Goal: Task Accomplishment & Management: Complete application form

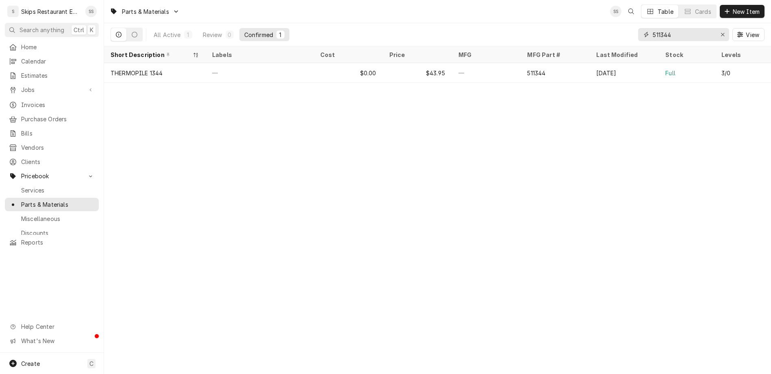
drag, startPoint x: 703, startPoint y: 24, endPoint x: 669, endPoint y: 25, distance: 34.2
click at [669, 28] on input "511344" at bounding box center [683, 34] width 61 height 13
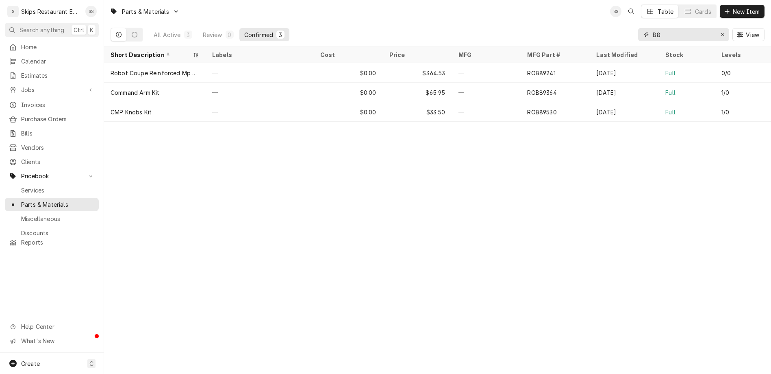
type input "B"
type input "B18-802"
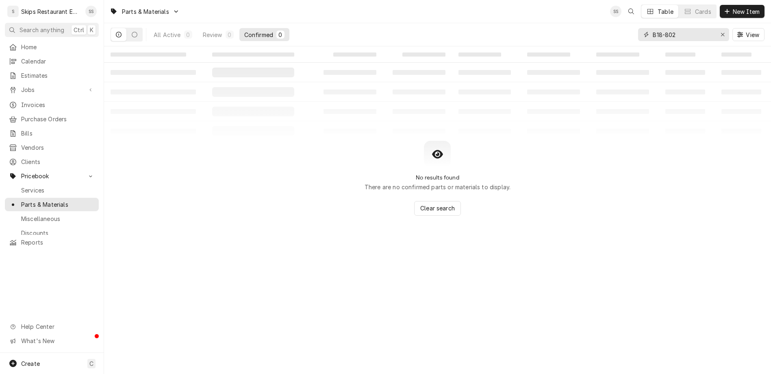
drag, startPoint x: 703, startPoint y: 24, endPoint x: 678, endPoint y: 24, distance: 25.2
click at [678, 28] on input "B18-802" at bounding box center [683, 34] width 61 height 13
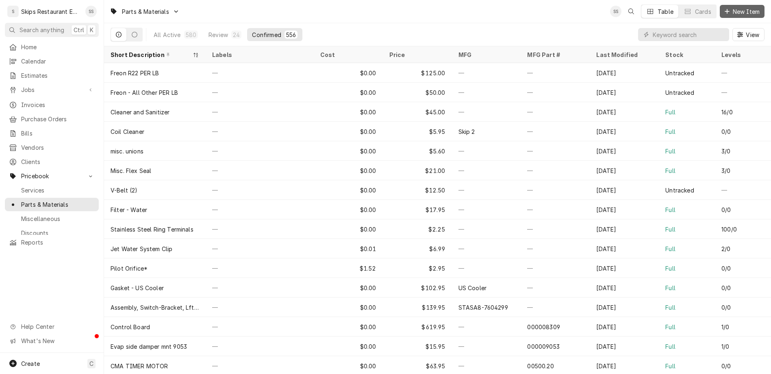
click at [749, 8] on span "New Item" at bounding box center [747, 11] width 30 height 9
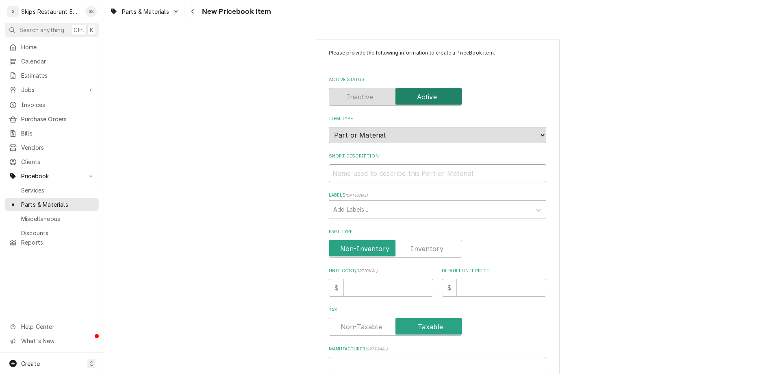
click at [388, 164] on input "Short Description" at bounding box center [438, 173] width 218 height 18
type input "P"
type textarea "x"
type input "P1"
type textarea "x"
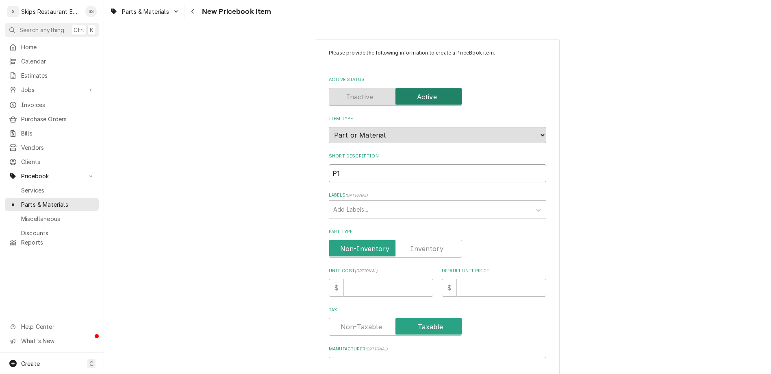
type input "P10"
type textarea "x"
type input "P100"
type textarea "x"
type input "P100C"
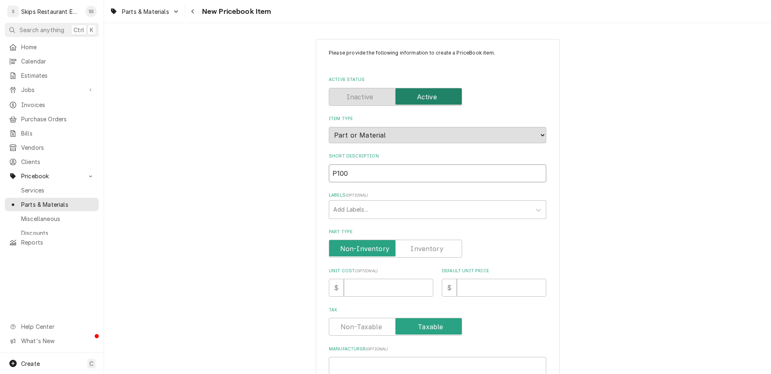
type textarea "x"
type input "P100CP"
type textarea "x"
type input "P100CP-"
type textarea "x"
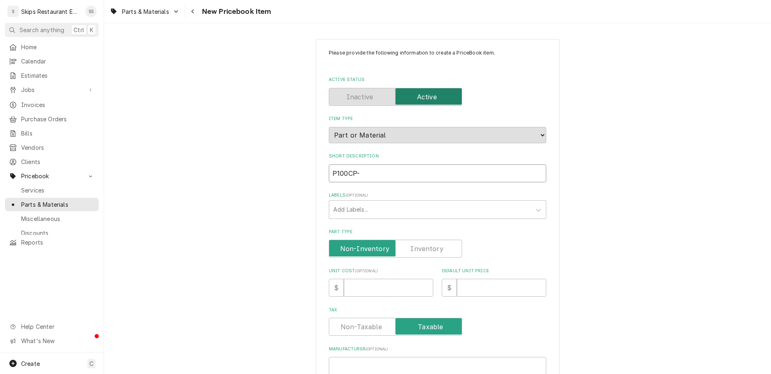
type input "P100CP-1"
type textarea "x"
type input "P100CP-16"
type textarea "x"
type input "P100CP-161"
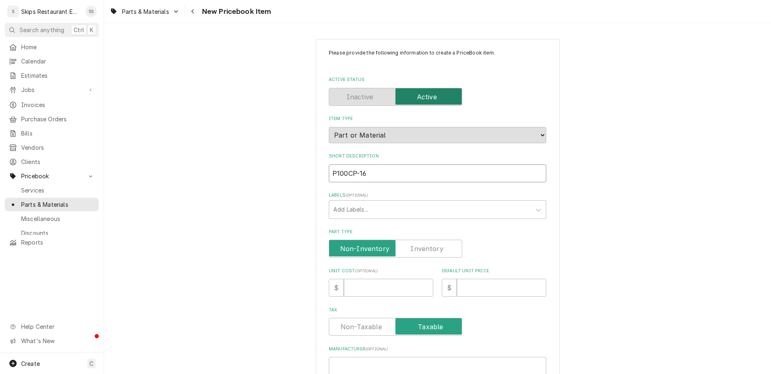
type textarea "x"
type input "P100CP-161C"
type textarea "x"
type input "P100CP-161C"
type textarea "x"
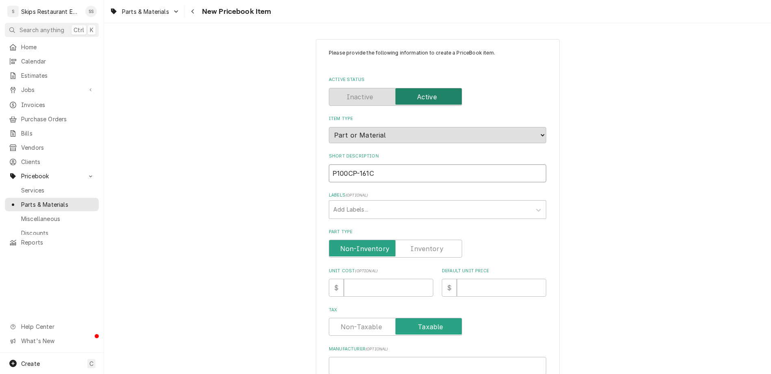
type input "P100CP-161C P"
type textarea "x"
type input "P100CP-161C Pr"
type textarea "x"
type input "P100CP-161C Pre"
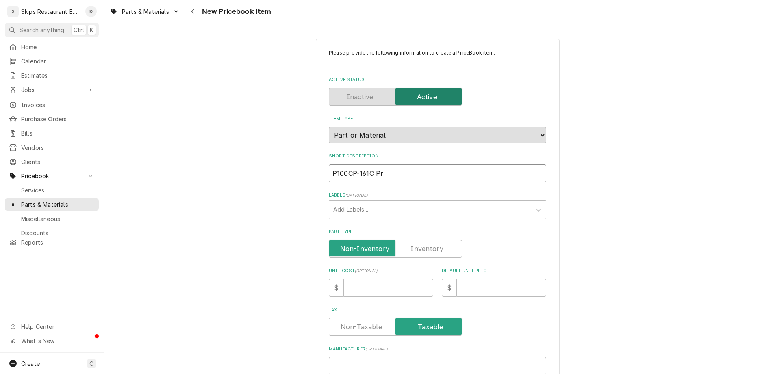
type textarea "x"
type input "P100CP-161C Pres"
type textarea "x"
type input "P100CP-161C Press"
type textarea "x"
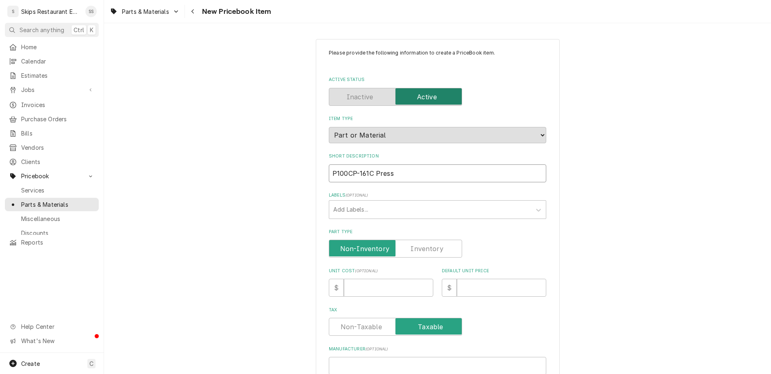
type input "P100CP-161C Pressu"
type textarea "x"
type input "P100CP-161C Pressur"
type textarea "x"
type input "P100CP-161C Pressure"
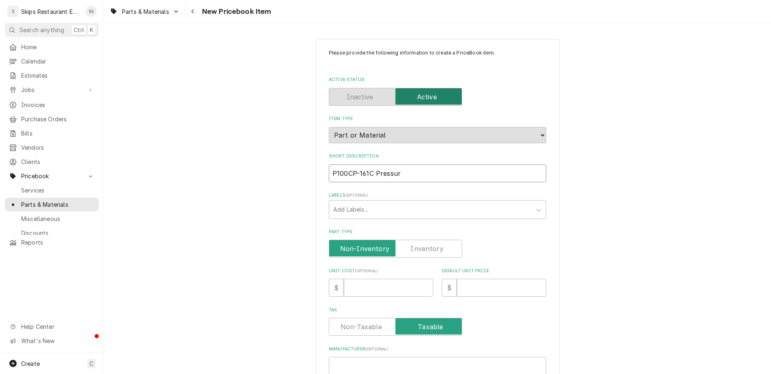
type textarea "x"
type input "P100CP-161C Pressure"
type textarea "x"
type input "P100CP-161C Pressure S"
type textarea "x"
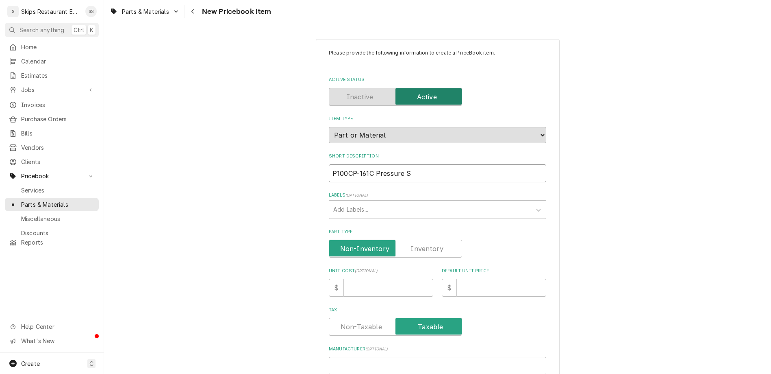
type input "P100CP-161C Pressure Sw"
type textarea "x"
type input "P100CP-161C Pressure Swi"
type textarea "x"
type input "P100CP-161C Pressure Swit"
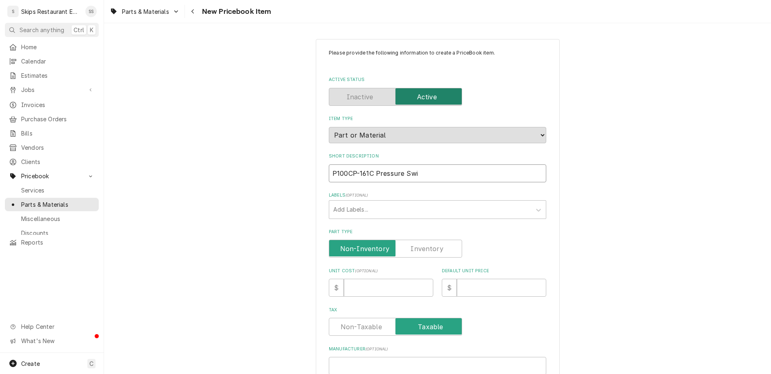
type textarea "x"
type input "P100CP-161C Pressure Switc"
type textarea "x"
type input "P100CP-161C Pressure Switch"
type textarea "x"
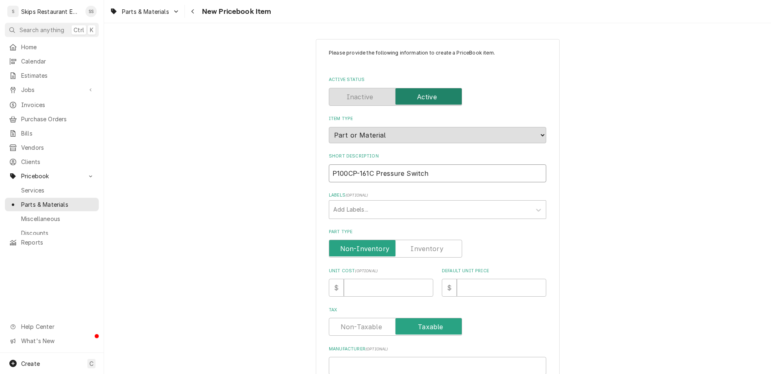
type input "P100CP-161C Pressure Switch"
click at [401, 240] on input "Part Type" at bounding box center [396, 249] width 126 height 18
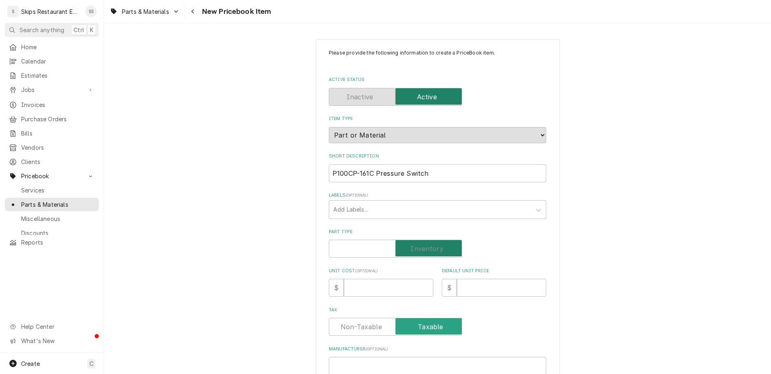
checkbox input "true"
type textarea "x"
click at [457, 279] on input "Default Unit Price" at bounding box center [501, 288] width 89 height 18
type input "3"
type textarea "x"
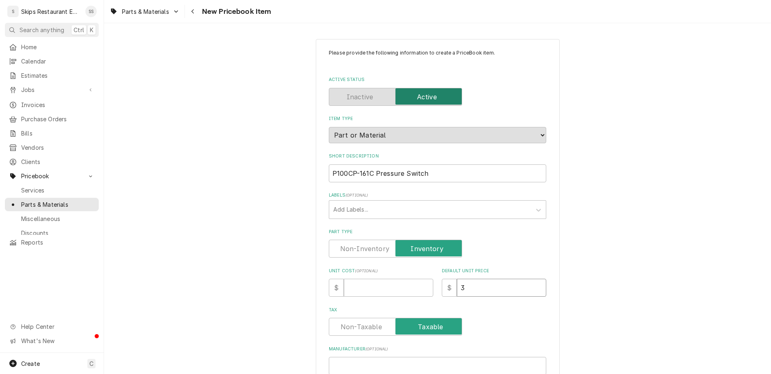
type input "35"
type textarea "x"
type input "35.8"
type textarea "x"
type input "35.87"
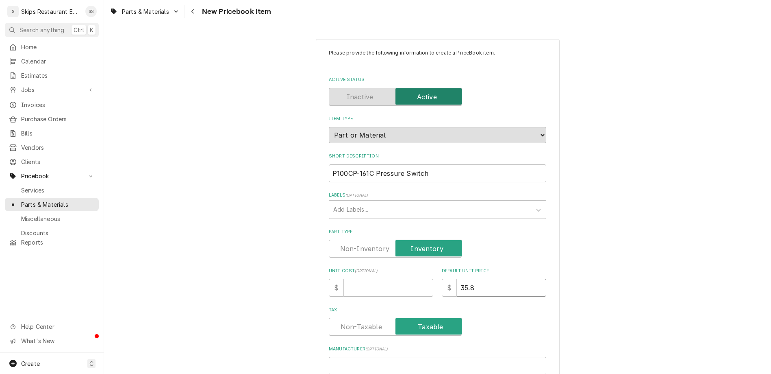
type textarea "x"
type input "35.873"
type textarea "x"
type input "35.87"
type textarea "x"
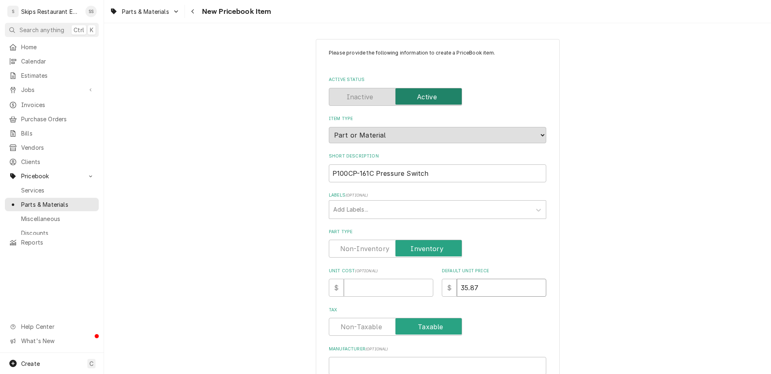
type input "35.8"
type textarea "x"
type input "35"
type textarea "x"
type input "35.9"
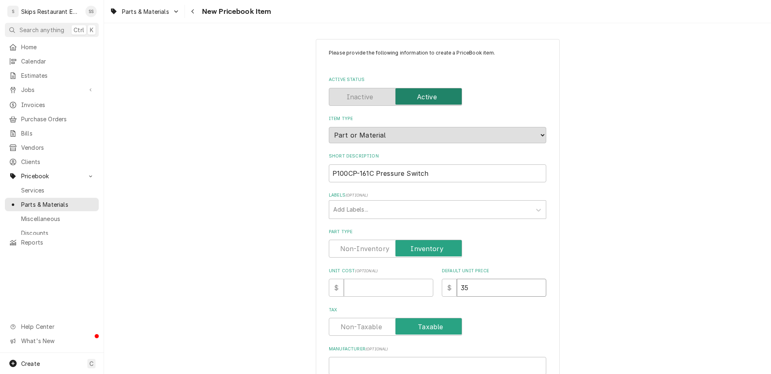
type textarea "x"
type input "35.95"
type textarea "x"
type input "35.95"
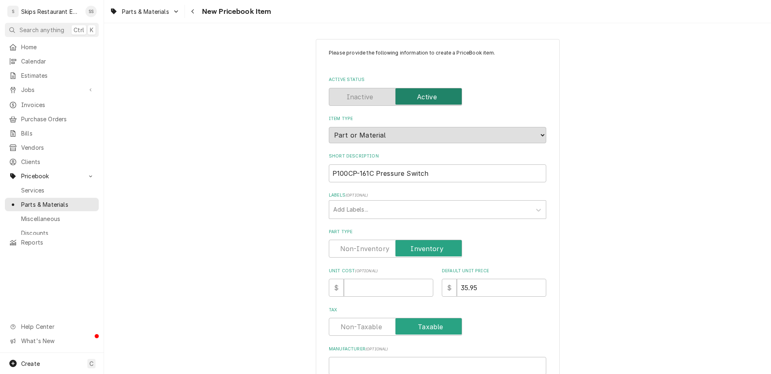
paste input "B18-802"
type input "B18-802"
type textarea "x"
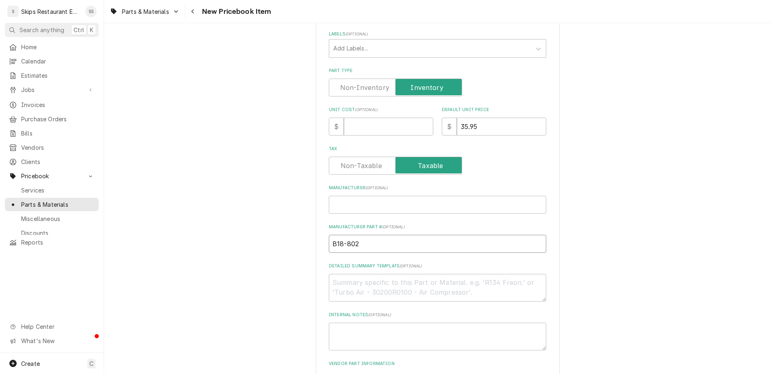
scroll to position [190, 0]
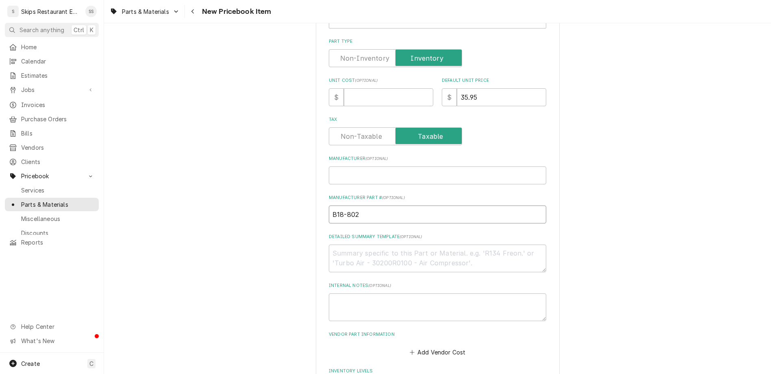
type input "B18-802"
drag, startPoint x: 377, startPoint y: 290, endPoint x: 357, endPoint y: 296, distance: 20.1
type input "1"
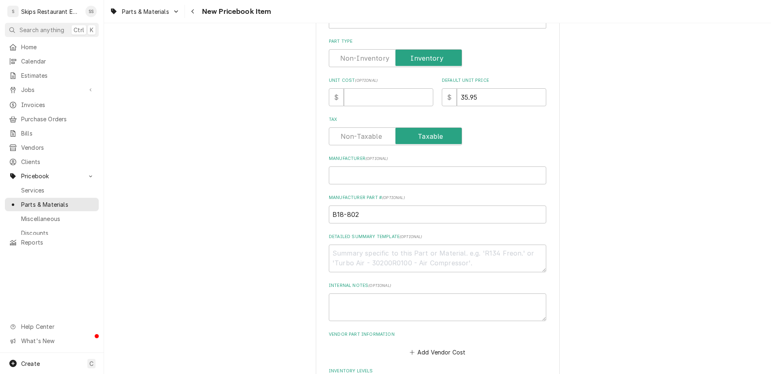
scroll to position [285, 0]
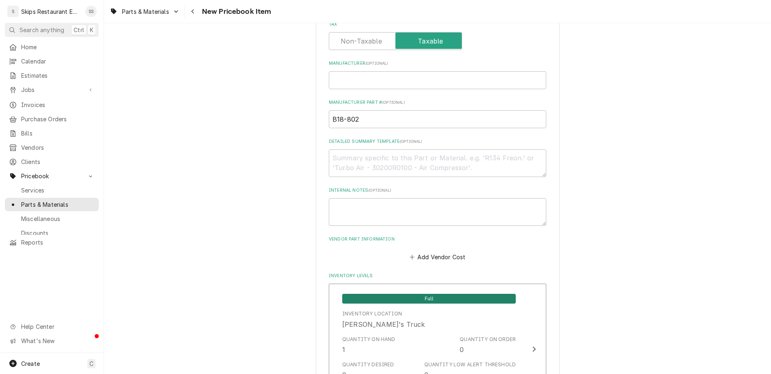
scroll to position [408, 0]
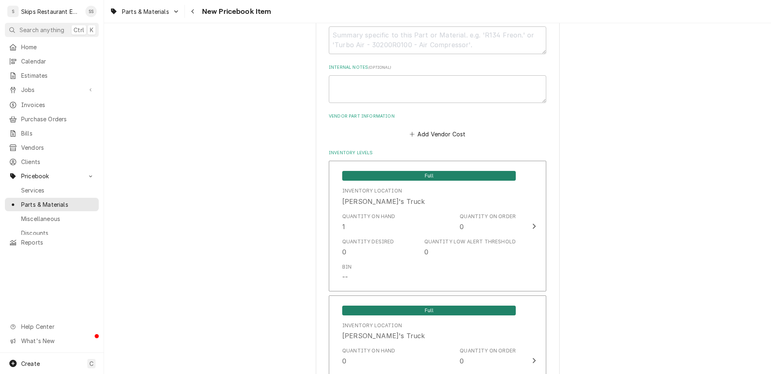
type textarea "x"
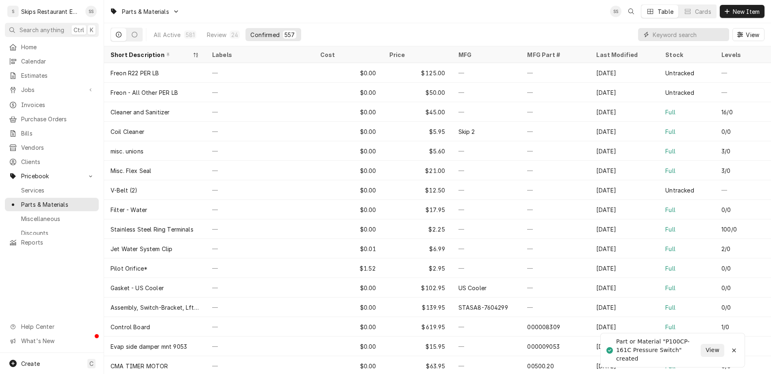
click at [689, 28] on input "Dynamic Content Wrapper" at bounding box center [689, 34] width 72 height 13
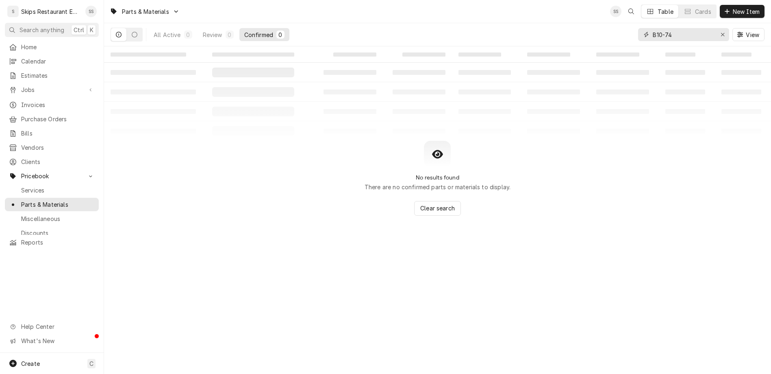
type input "B10-741"
drag, startPoint x: 706, startPoint y: 25, endPoint x: 668, endPoint y: 25, distance: 38.6
click at [668, 28] on input "B10-741" at bounding box center [683, 34] width 61 height 13
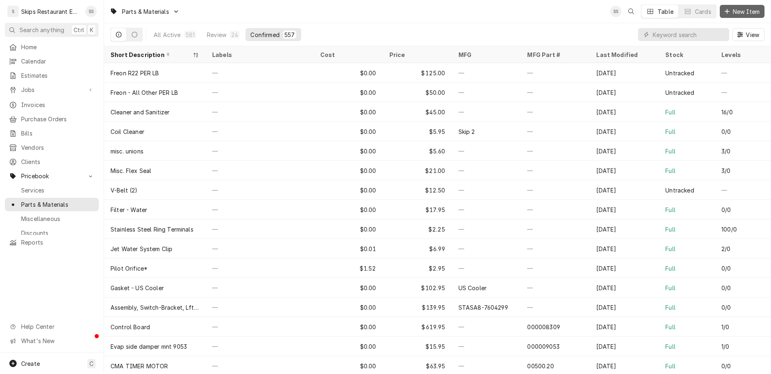
click at [748, 10] on span "New Item" at bounding box center [747, 11] width 30 height 9
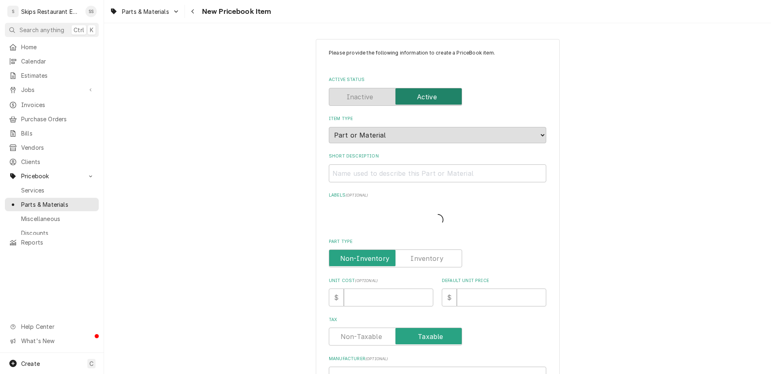
type textarea "x"
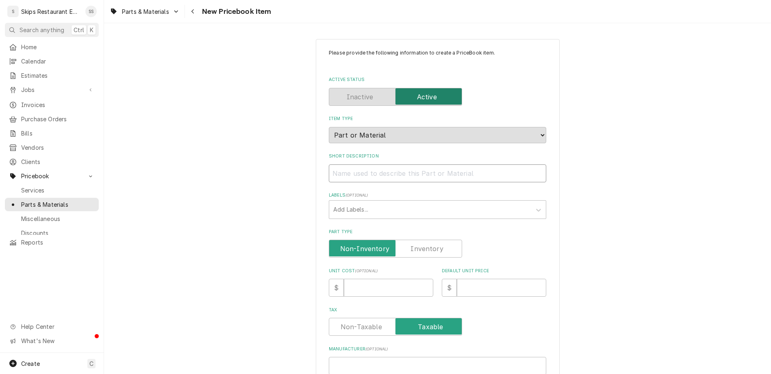
click at [382, 164] on input "Short Description" at bounding box center [438, 173] width 218 height 18
type input "C"
type textarea "x"
type input "CD"
type textarea "x"
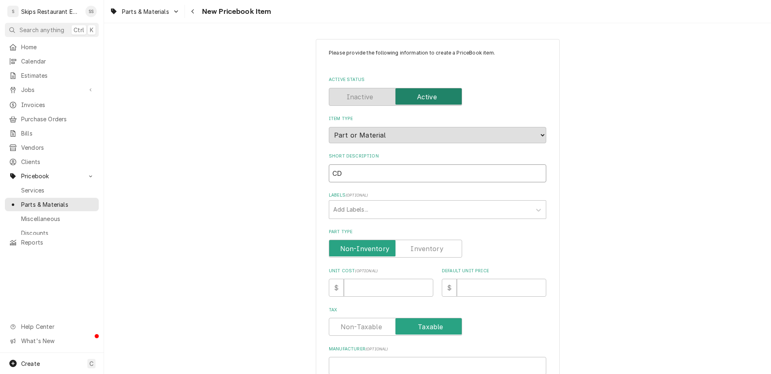
type input "CD9"
type textarea "x"
type input "CD96"
type textarea "x"
type input "CD960"
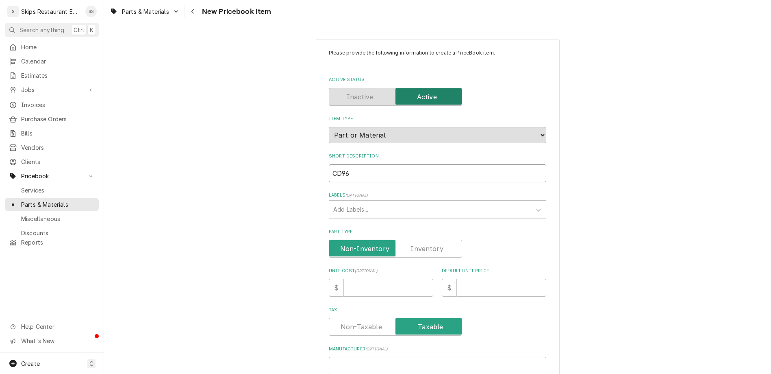
type textarea "x"
type input "CD9601"
type textarea "x"
type input "CD9601"
type textarea "x"
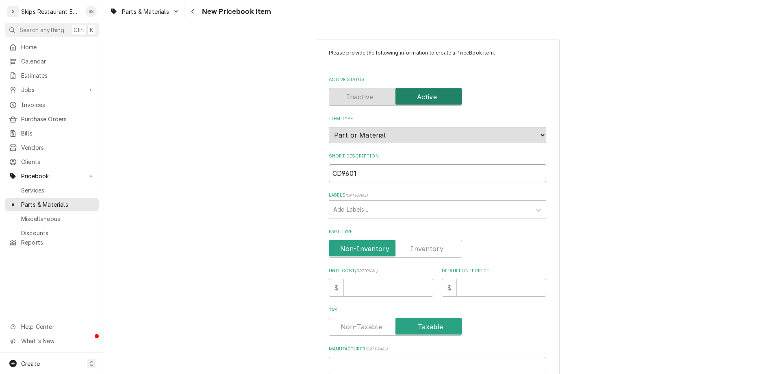
type input "CD9601 T"
type textarea "x"
type input "CD9601 T"
type textarea "x"
type input "CD9601 T V"
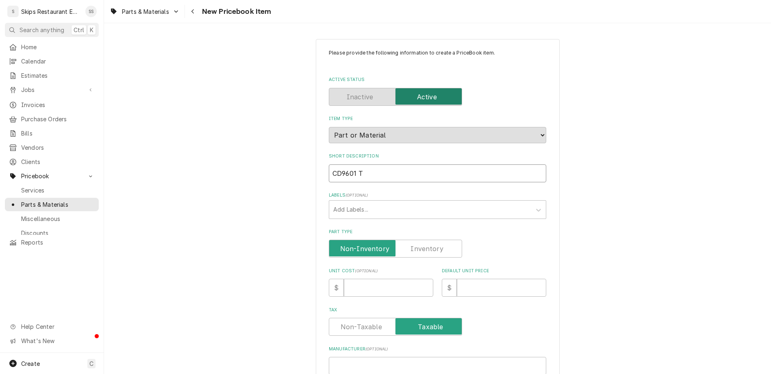
type textarea "x"
type input "CD9601 T Va"
type textarea "x"
type input "CD9601 T Val"
type textarea "x"
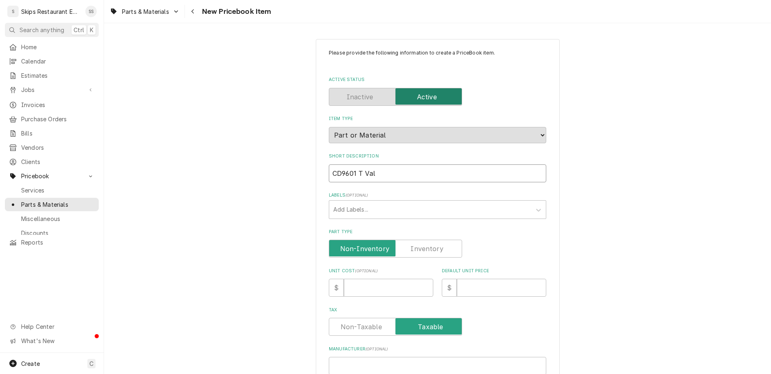
type input "CD9601 T Valv"
type textarea "x"
type input "CD9601 T Valve"
type textarea "x"
type input "CD9601 T Valve"
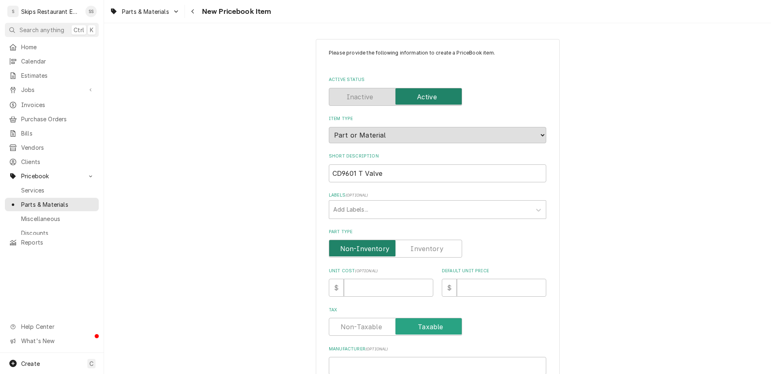
click at [415, 240] on input "Part Type" at bounding box center [396, 249] width 126 height 18
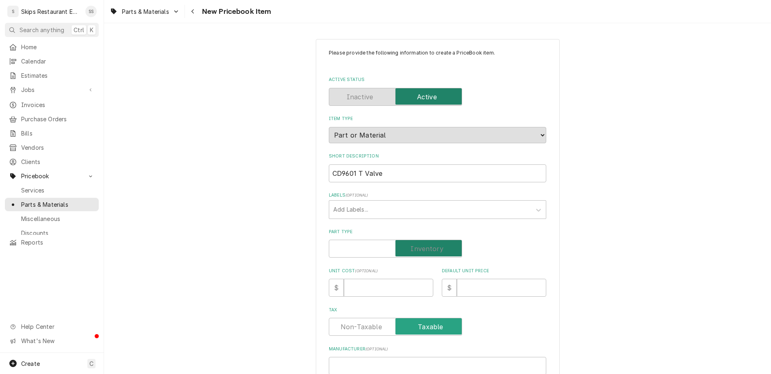
checkbox input "true"
type textarea "x"
click at [457, 279] on input "Default Unit Price" at bounding box center [501, 288] width 89 height 18
type input "1"
type textarea "x"
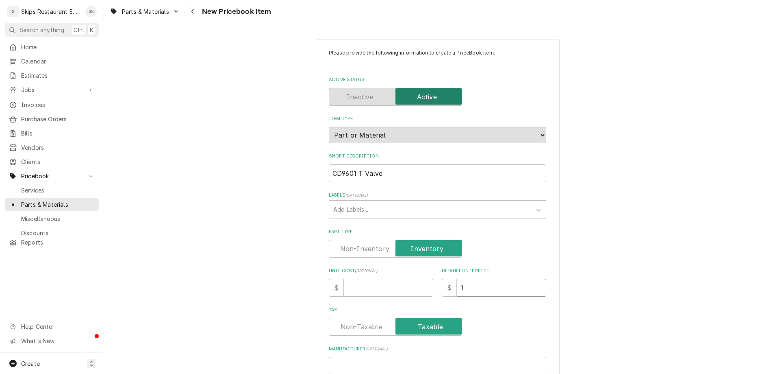
type input "14"
type textarea "x"
type input "14.9"
type textarea "x"
type input "14.95"
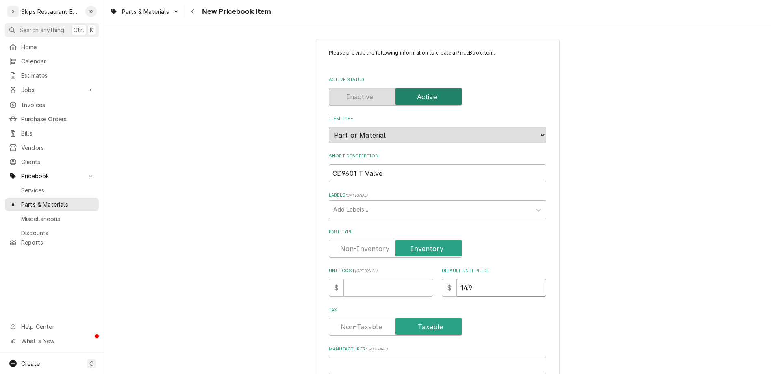
type textarea "x"
type input "14.95"
paste input "B10-741"
type input "B10-741"
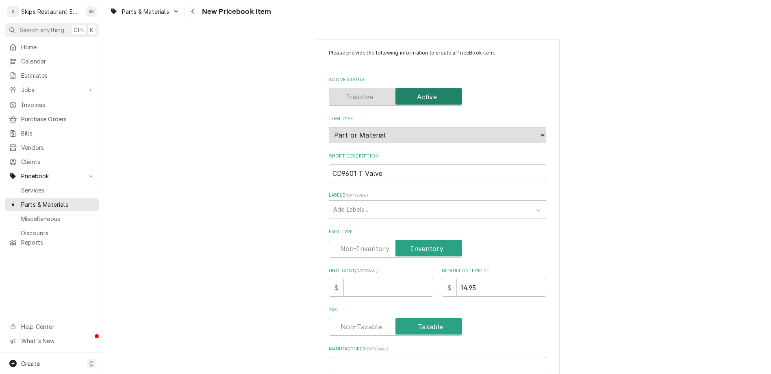
type textarea "x"
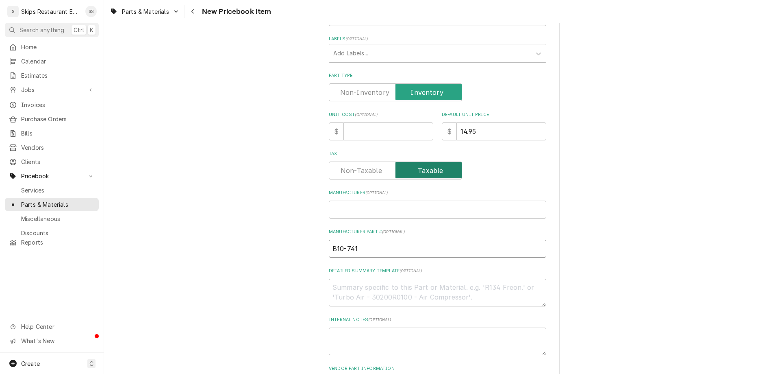
scroll to position [159, 0]
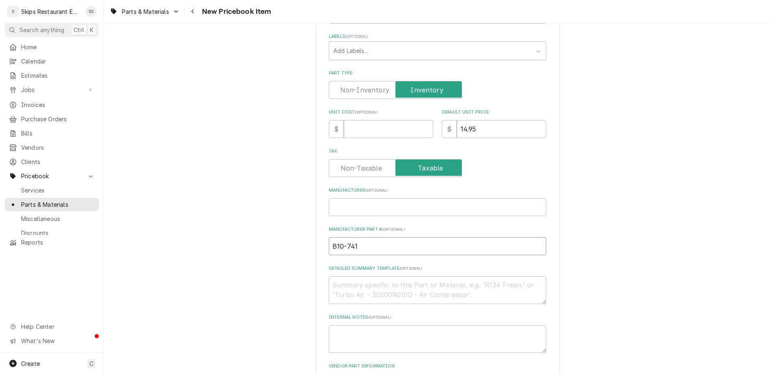
type input "B10-741"
drag, startPoint x: 374, startPoint y: 326, endPoint x: 353, endPoint y: 328, distance: 20.8
type input "1"
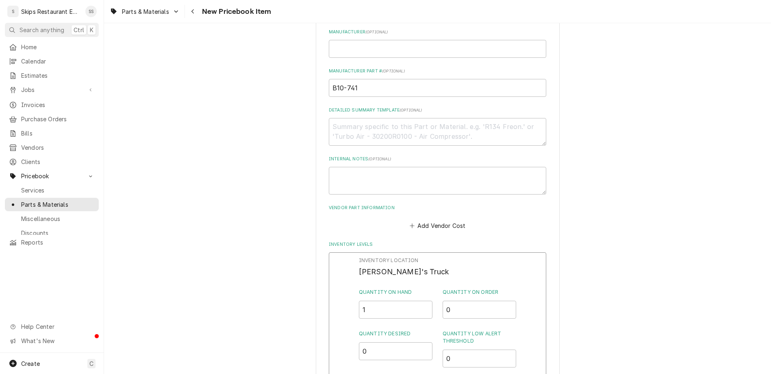
scroll to position [317, 0]
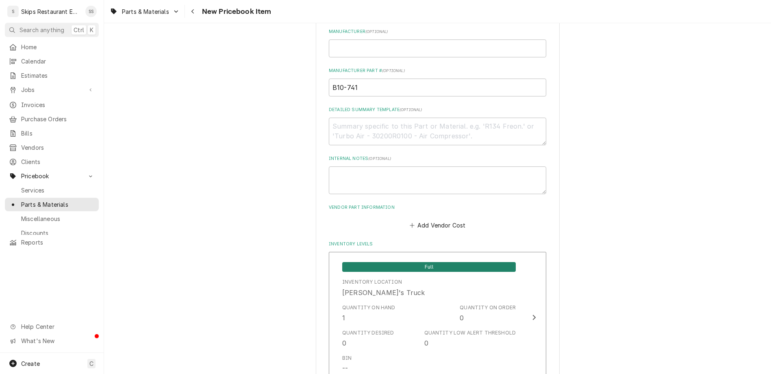
scroll to position [408, 0]
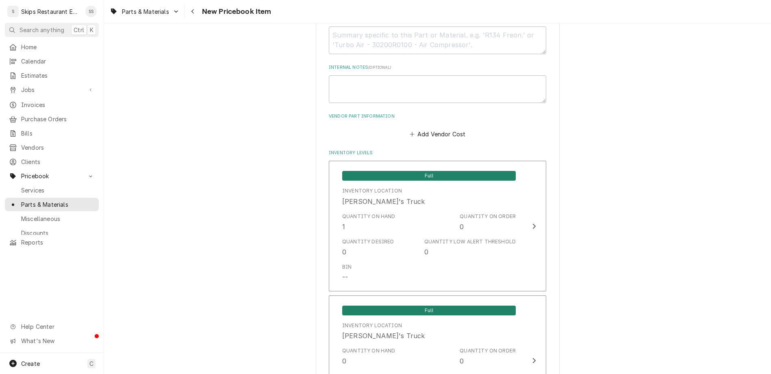
type textarea "x"
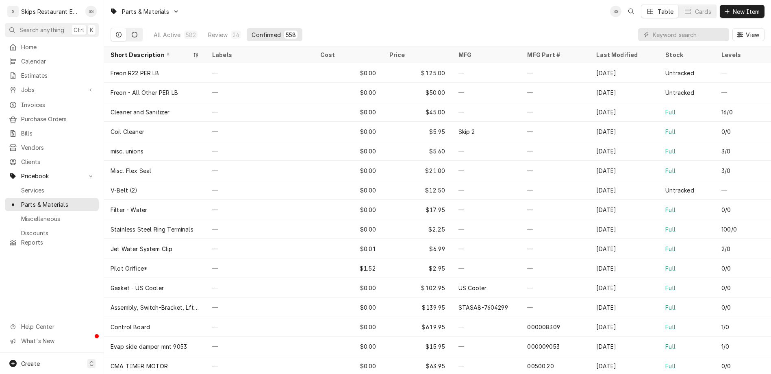
click at [132, 32] on icon "Dynamic Content Wrapper" at bounding box center [135, 35] width 6 height 6
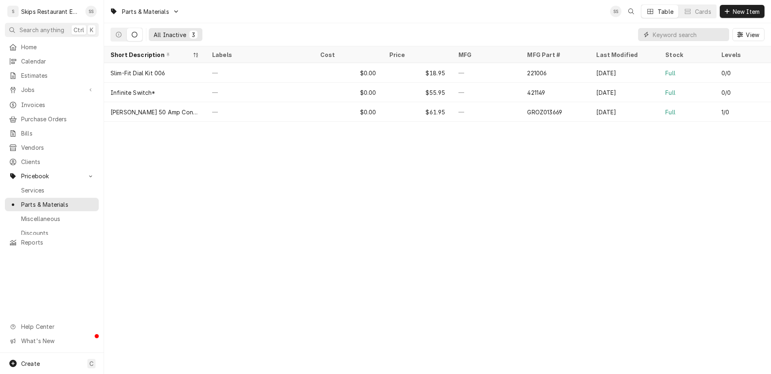
click at [696, 28] on input "Dynamic Content Wrapper" at bounding box center [689, 34] width 72 height 13
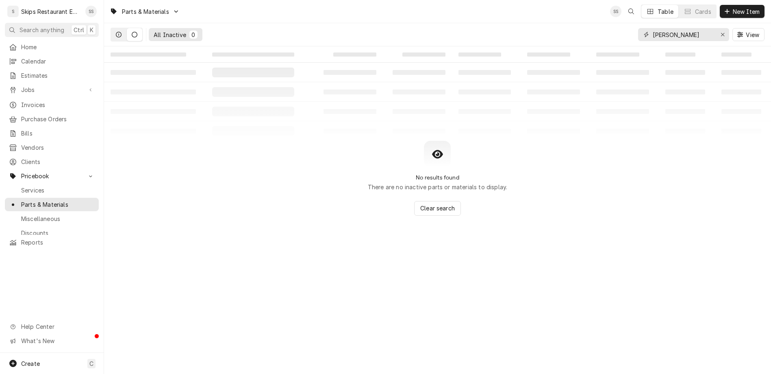
type input "[PERSON_NAME]"
click at [116, 32] on icon "Dynamic Content Wrapper" at bounding box center [119, 35] width 6 height 6
click at [132, 32] on icon "Dynamic Content Wrapper" at bounding box center [135, 35] width 6 height 6
click at [154, 30] on div "All Inactive" at bounding box center [170, 34] width 33 height 9
click at [116, 32] on icon "Dynamic Content Wrapper" at bounding box center [119, 35] width 6 height 6
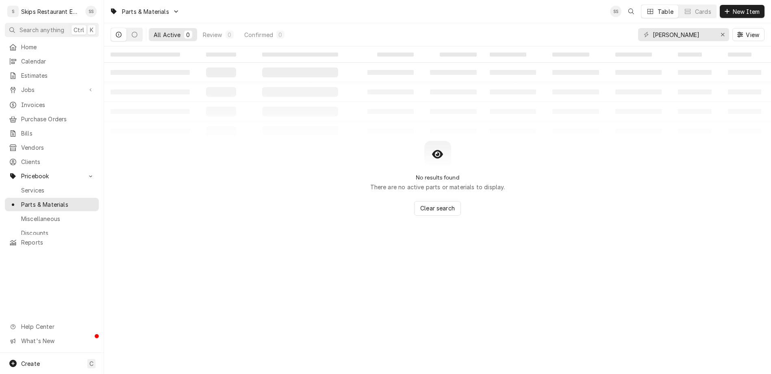
click at [154, 30] on div "All Active" at bounding box center [167, 34] width 27 height 9
click at [132, 32] on icon "Dynamic Content Wrapper" at bounding box center [135, 35] width 6 height 6
click at [21, 85] on span "Jobs" at bounding box center [51, 89] width 61 height 9
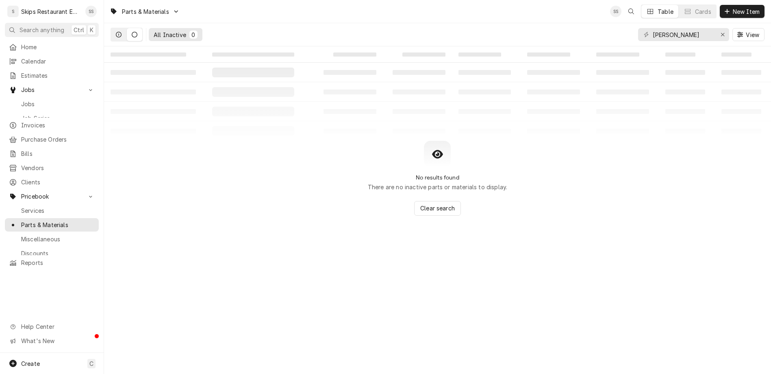
click at [116, 32] on icon "Dynamic Content Wrapper" at bounding box center [119, 35] width 6 height 6
click at [23, 100] on span "Jobs" at bounding box center [58, 104] width 74 height 9
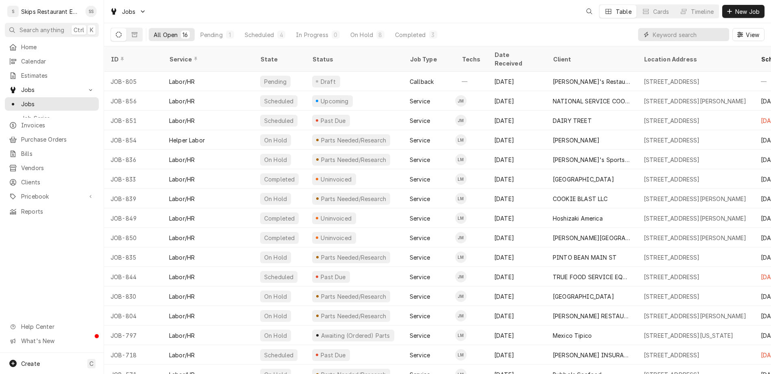
click at [691, 28] on input "Dynamic Content Wrapper" at bounding box center [689, 34] width 72 height 13
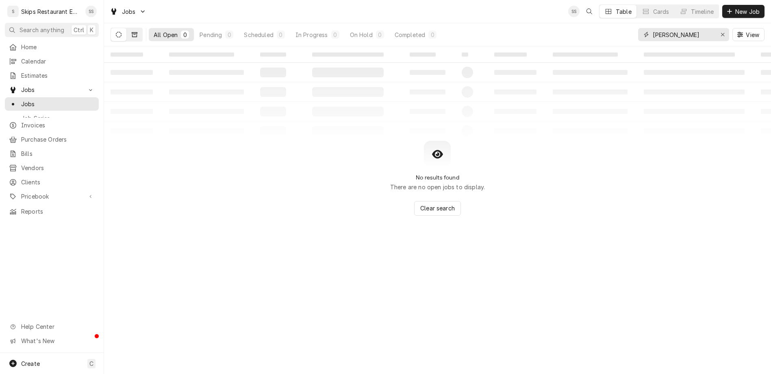
type input "refugio"
click at [127, 28] on button "Dynamic Content Wrapper" at bounding box center [134, 34] width 15 height 13
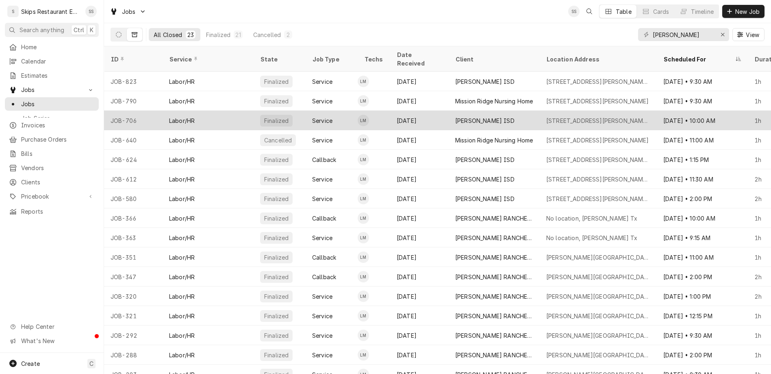
click at [449, 111] on div "[PERSON_NAME] ISD" at bounding box center [494, 121] width 91 height 20
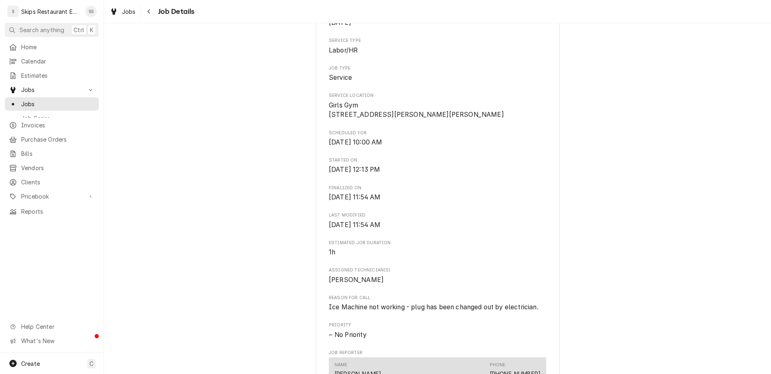
scroll to position [285, 0]
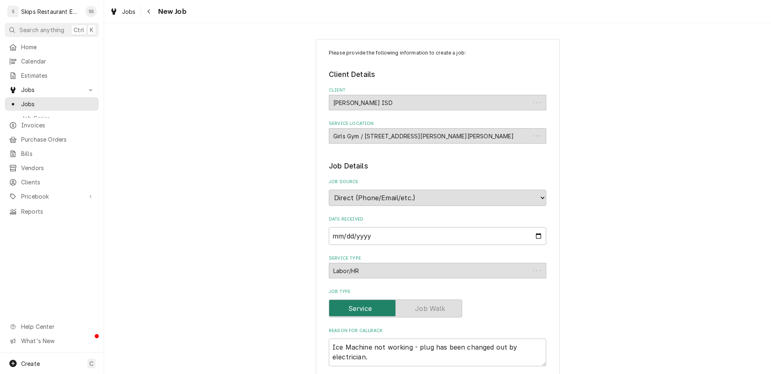
type textarea "x"
drag, startPoint x: 407, startPoint y: 262, endPoint x: 470, endPoint y: 268, distance: 62.9
click at [470, 338] on textarea "Ice Machine not working - plug has been changed out by electrician." at bounding box center [438, 352] width 218 height 28
type textarea "Ice Machine not working - i"
type textarea "x"
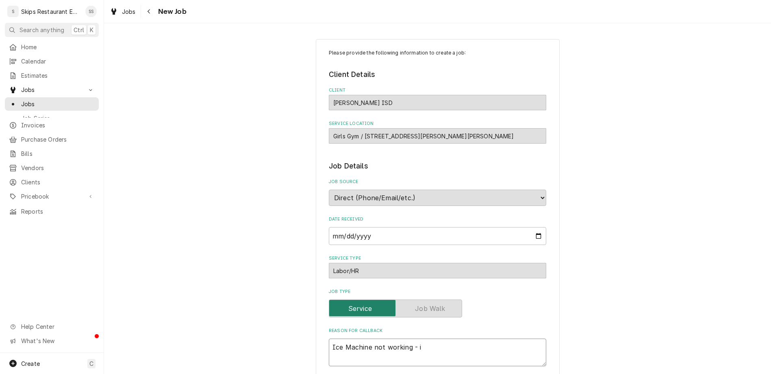
type textarea "Ice Machine not working - it"
type textarea "x"
type textarea "Ice Machine not working - its"
type textarea "x"
type textarea "Ice Machine not working - its"
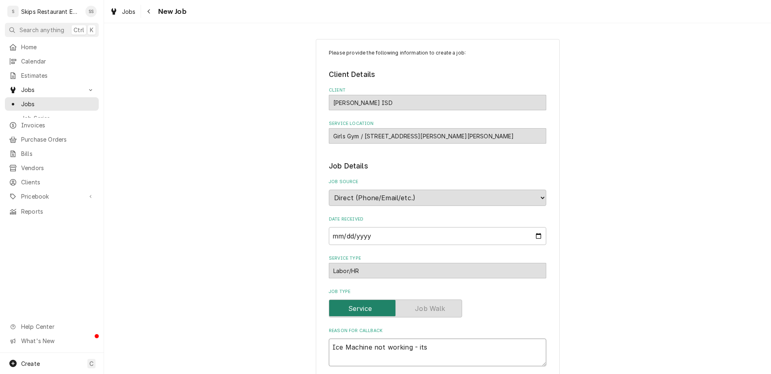
type textarea "x"
type textarea "Ice Machine not working - its n"
type textarea "x"
type textarea "Ice Machine not working - its no"
type textarea "x"
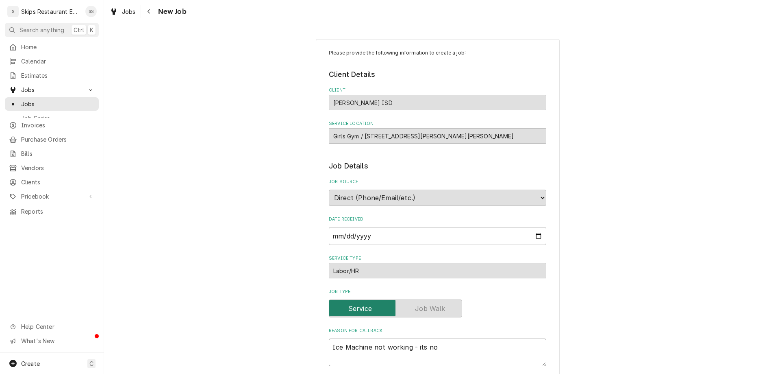
type textarea "Ice Machine not working - its no"
type textarea "x"
type textarea "Ice Machine not working - its no"
type textarea "x"
type textarea "Ice Machine not working - its not"
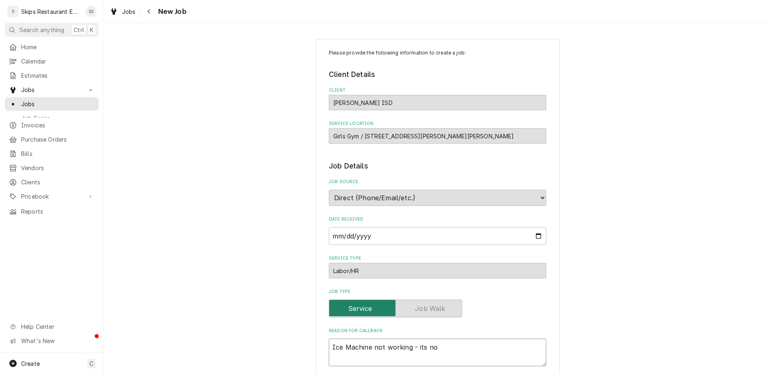
type textarea "x"
type textarea "Ice Machine not working - its not"
type textarea "x"
type textarea "Ice Machine not working - its not d"
type textarea "x"
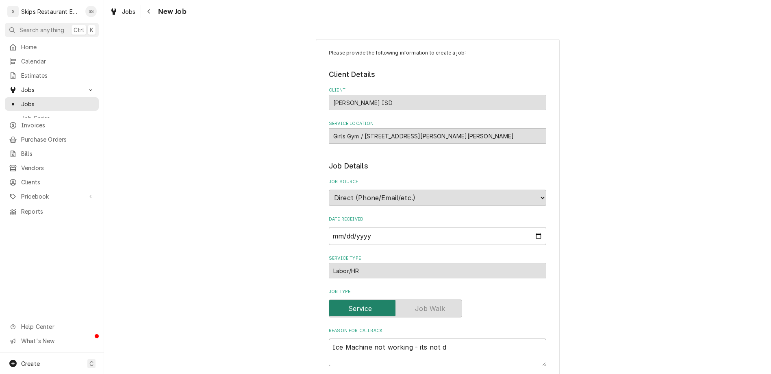
type textarea "Ice Machine not working - its not do"
type textarea "x"
type textarea "Ice Machine not working - its not doi"
type textarea "x"
type textarea "Ice Machine not working - its not doin"
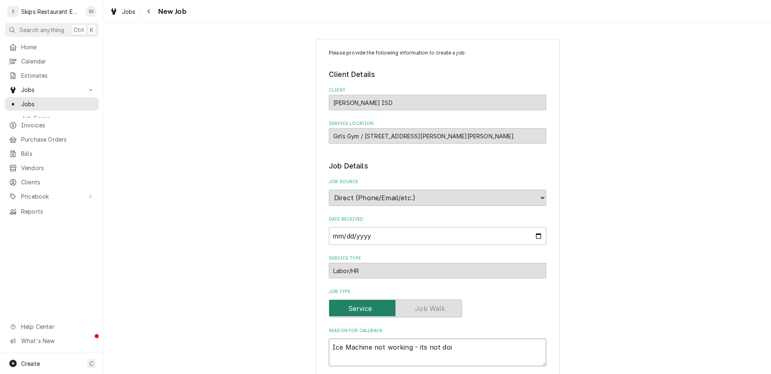
type textarea "x"
type textarea "Ice Machine not working - its not doing"
type textarea "x"
type textarea "Ice Machine not working - its not doing"
type textarea "x"
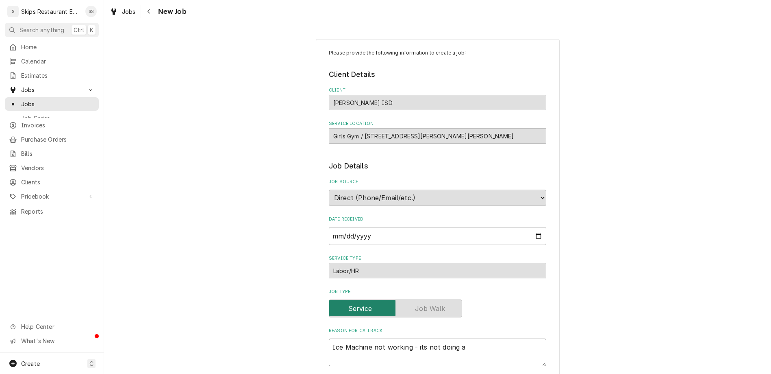
type textarea "Ice Machine not working - its not doing an"
type textarea "x"
type textarea "Ice Machine not working - its not doing any"
type textarea "x"
type textarea "Ice Machine not working - its not doing anyt"
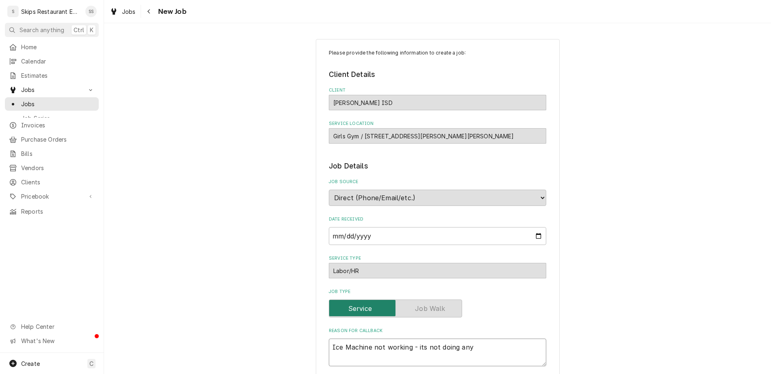
type textarea "x"
type textarea "Ice Machine not working - its not doing anyth"
type textarea "x"
type textarea "Ice Machine not working - its not doing anythi"
type textarea "x"
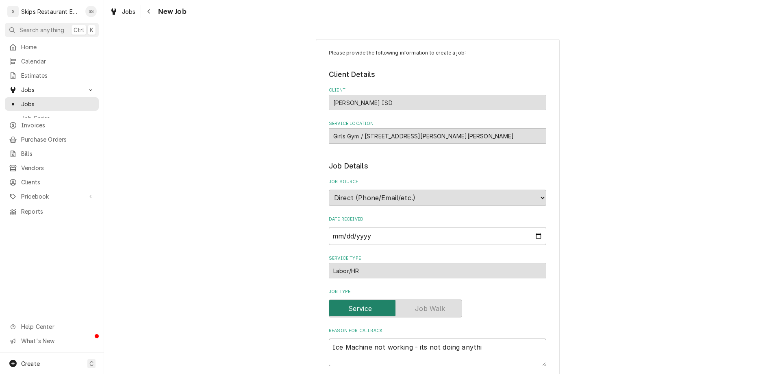
type textarea "Ice Machine not working - its not doing anythin"
type textarea "x"
type textarea "Ice Machine not working - its not doing anything"
type textarea "x"
type textarea "Ice Machine not working - its not doing anything."
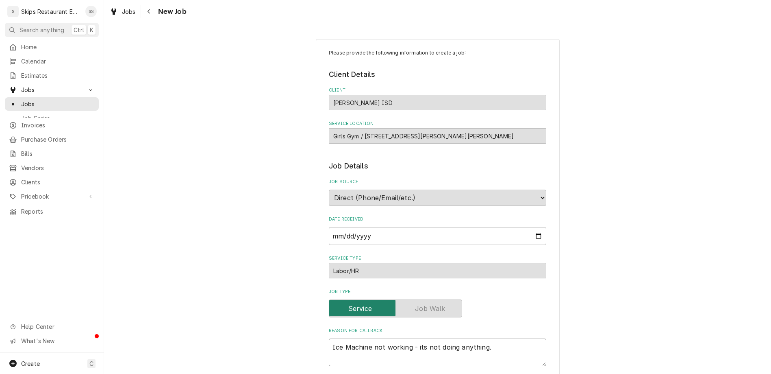
type textarea "x"
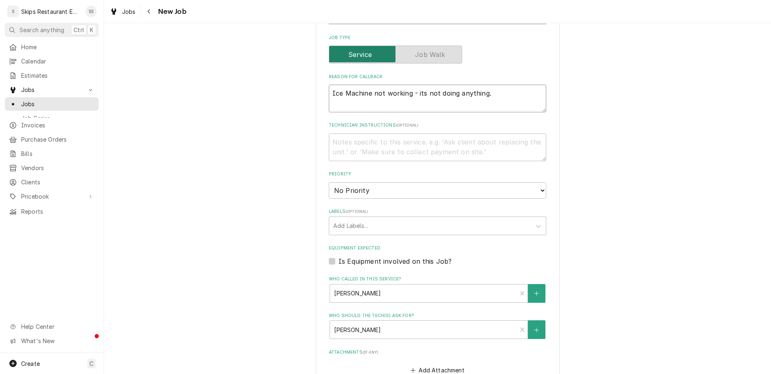
scroll to position [259, 0]
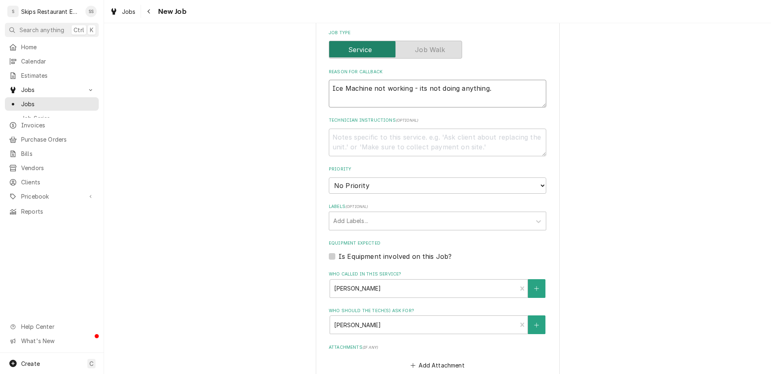
type textarea "Ice Machine not working - its not doing anything."
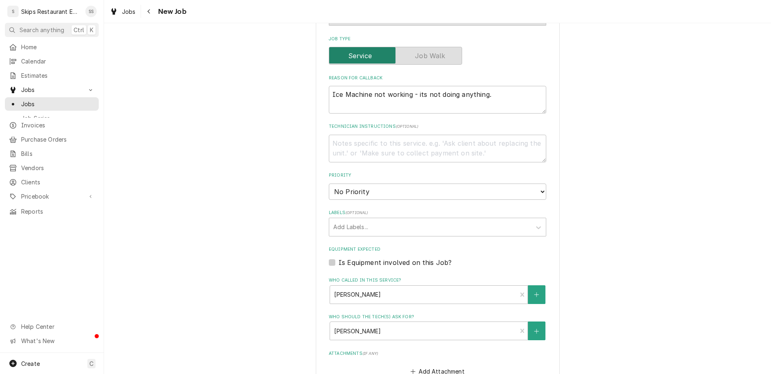
type textarea "x"
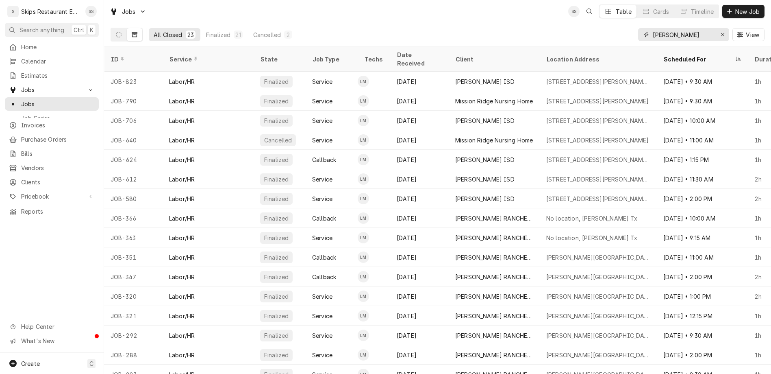
drag, startPoint x: 704, startPoint y: 23, endPoint x: 651, endPoint y: 29, distance: 52.9
click at [653, 29] on input "[PERSON_NAME]" at bounding box center [683, 34] width 61 height 13
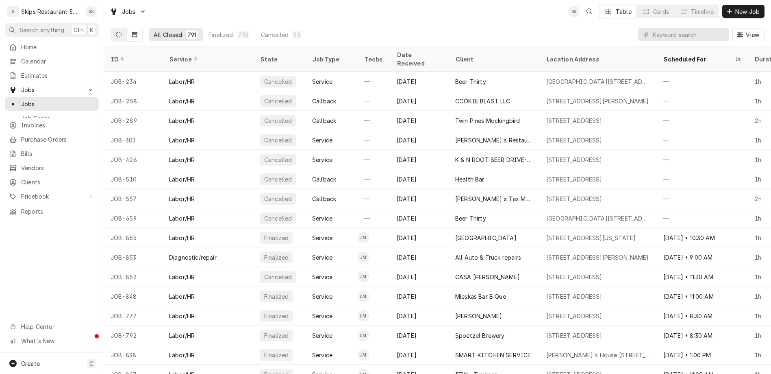
click at [116, 32] on icon "Dynamic Content Wrapper" at bounding box center [119, 35] width 6 height 6
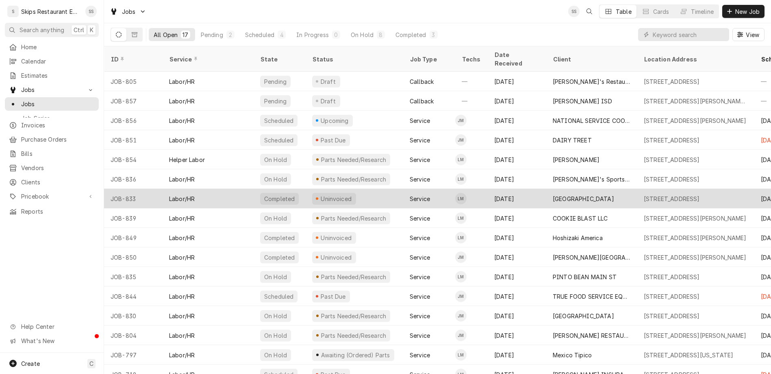
click at [553, 194] on div "[GEOGRAPHIC_DATA]" at bounding box center [583, 198] width 61 height 9
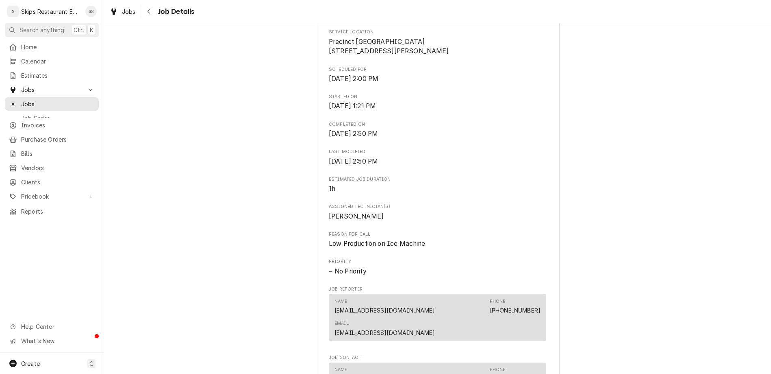
scroll to position [317, 0]
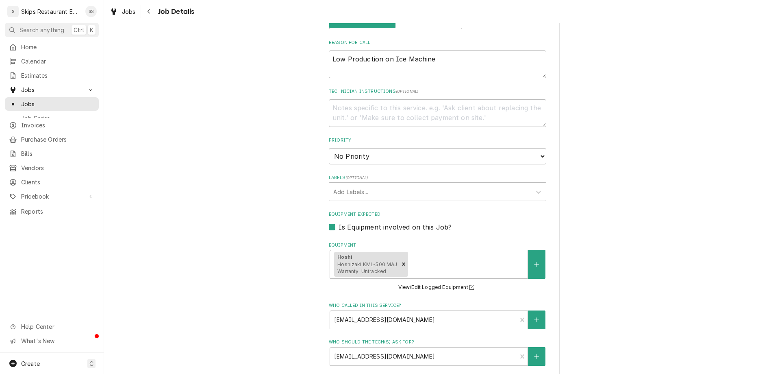
scroll to position [190, 0]
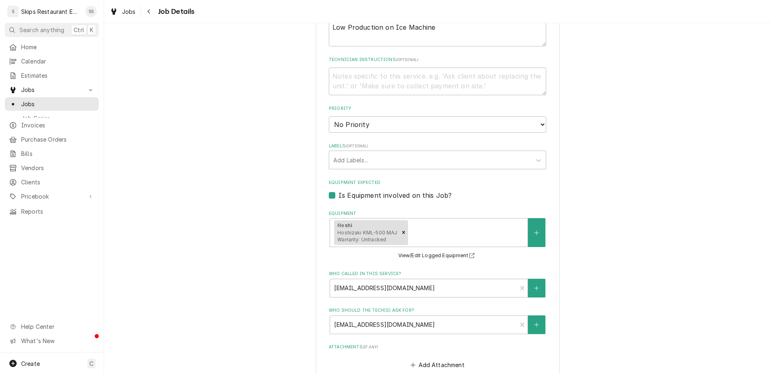
type textarea "x"
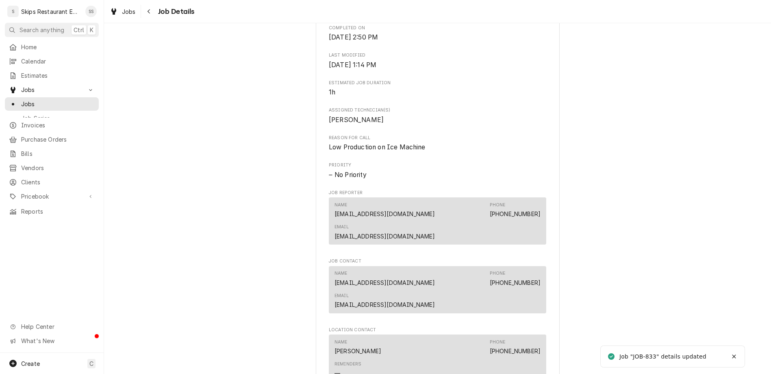
scroll to position [317, 0]
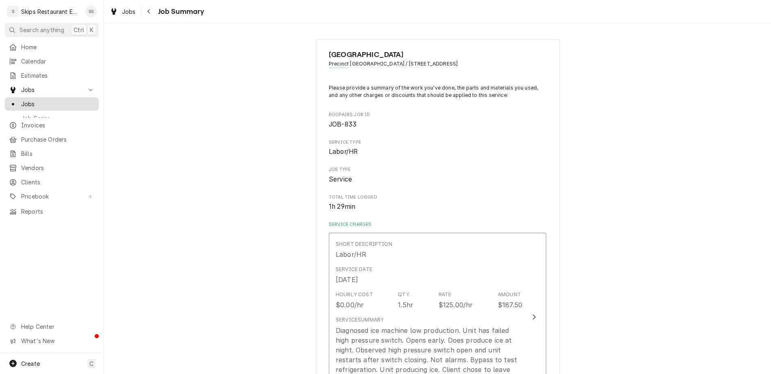
click at [21, 100] on span "Jobs" at bounding box center [58, 104] width 74 height 9
